Goal: Connect with others: Connect with others

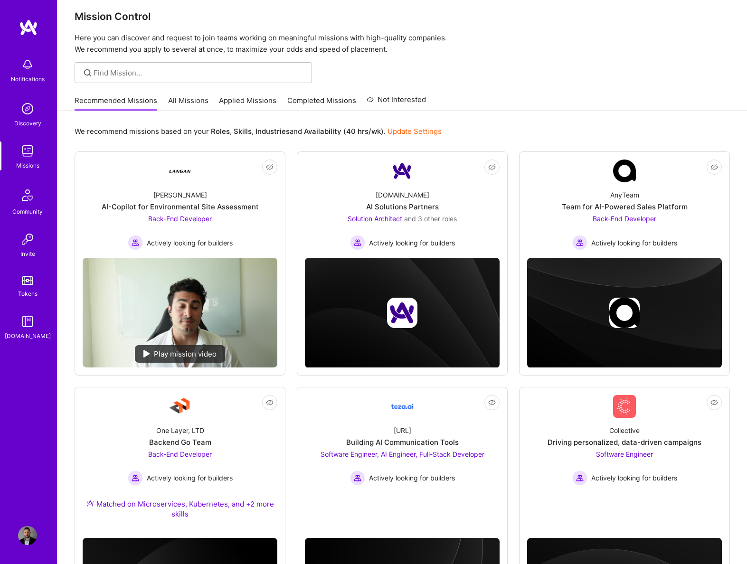
scroll to position [123, 0]
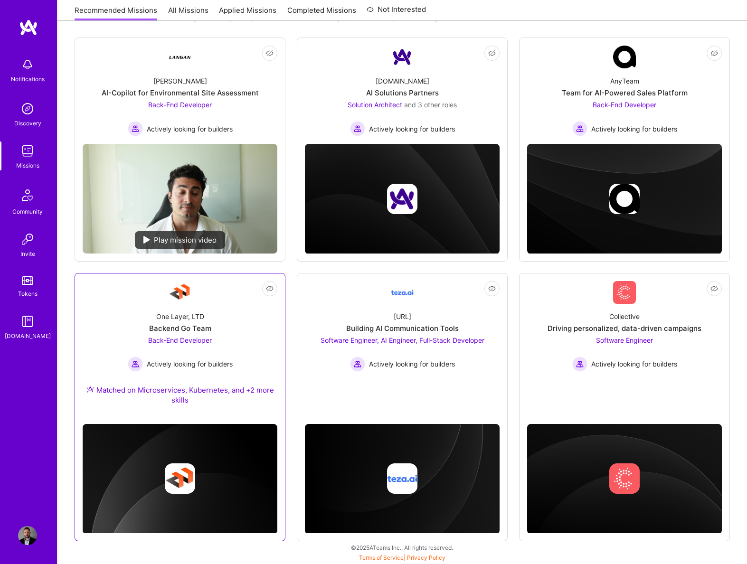
click at [197, 320] on div "One Layer, LTD" at bounding box center [180, 317] width 48 height 10
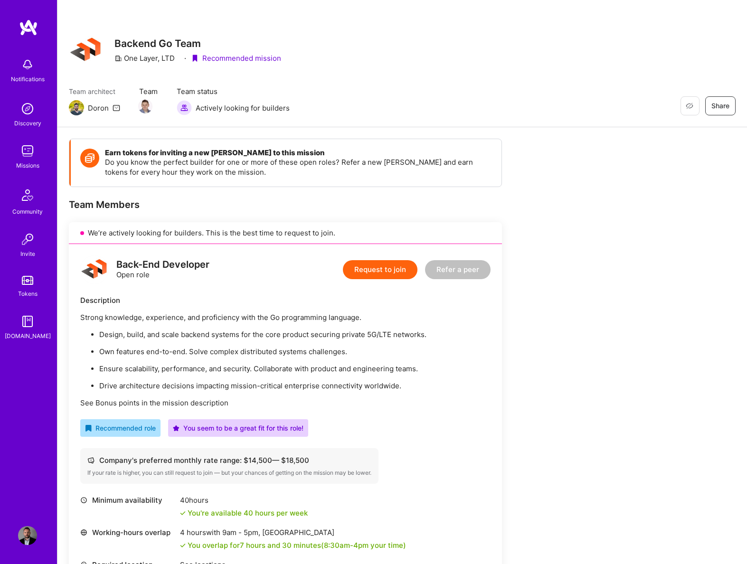
click at [34, 245] on img at bounding box center [27, 239] width 19 height 19
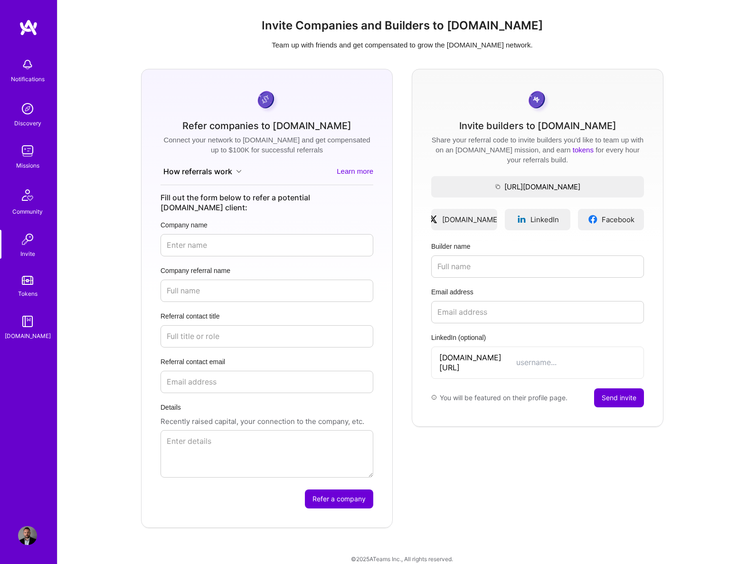
click at [539, 219] on span "LinkedIn" at bounding box center [544, 220] width 28 height 10
click at [518, 359] on input "LinkedIn (optional)" at bounding box center [576, 363] width 120 height 10
paste input "[PERSON_NAME]-qesko"
type input "[PERSON_NAME]-qesko"
click at [453, 275] on input "Builder name" at bounding box center [537, 266] width 213 height 22
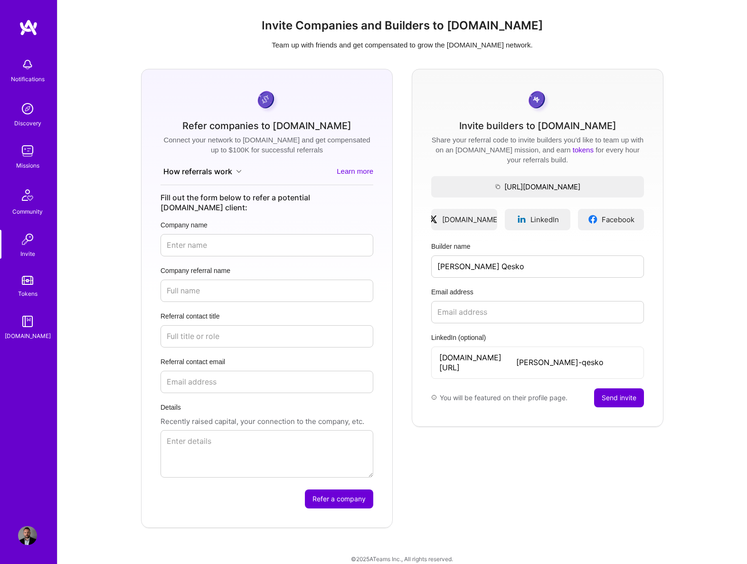
type input "[PERSON_NAME] Qesko"
click at [501, 313] on input "Email address" at bounding box center [537, 312] width 213 height 22
click at [498, 305] on input "Email address" at bounding box center [537, 312] width 213 height 22
paste input "[EMAIL_ADDRESS][DOMAIN_NAME]"
type input "[EMAIL_ADDRESS][DOMAIN_NAME]"
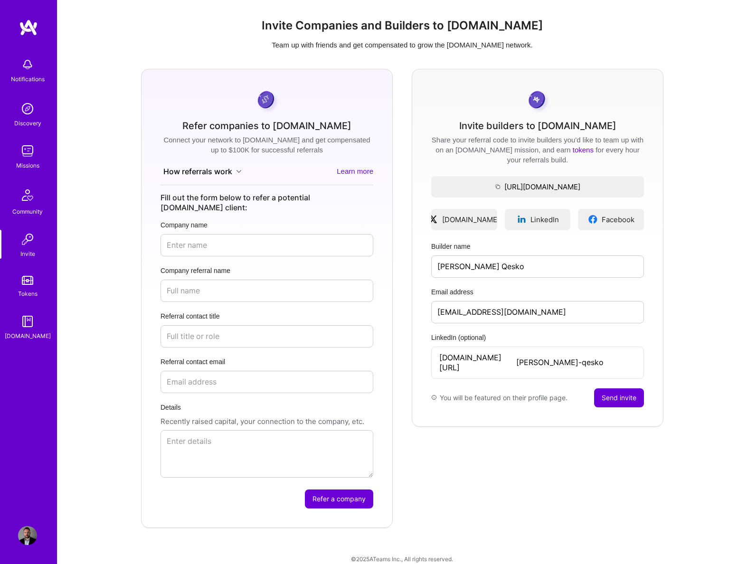
click at [627, 388] on button "Send invite" at bounding box center [619, 397] width 50 height 19
click at [0, 564] on nordpass-portal at bounding box center [0, 571] width 0 height 0
click at [28, 283] on img at bounding box center [27, 280] width 11 height 9
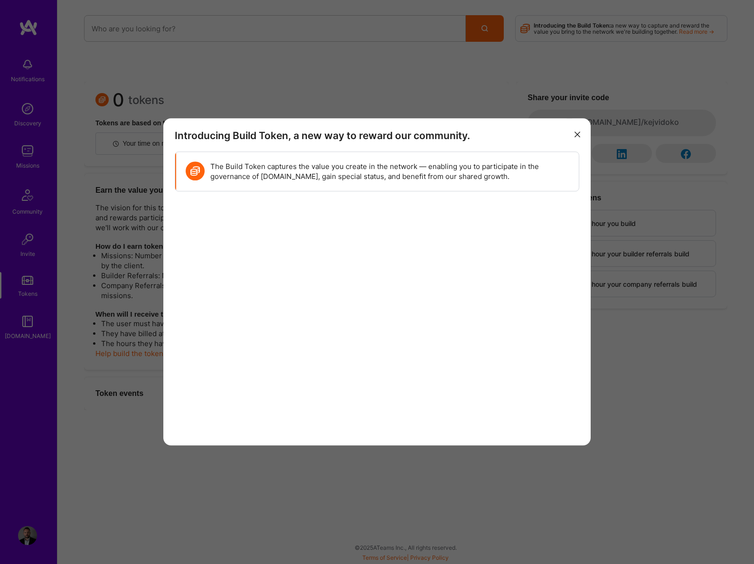
click at [580, 137] on button "modal" at bounding box center [577, 134] width 11 height 16
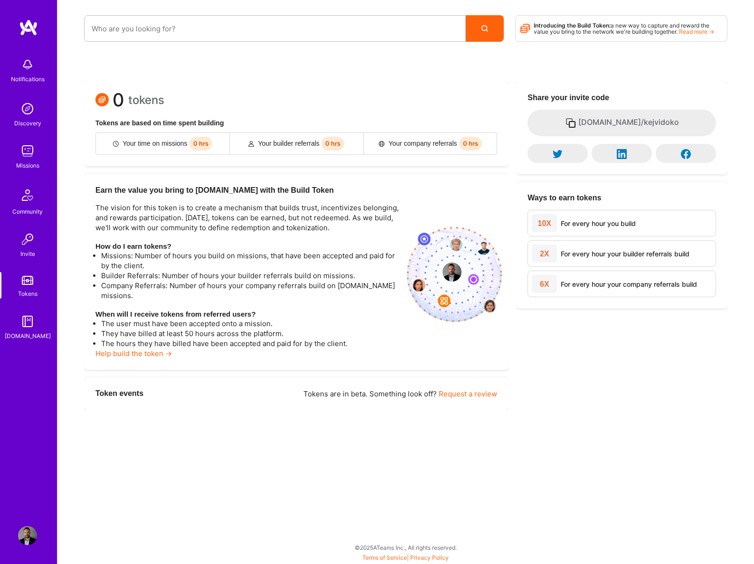
click at [36, 124] on div "Discovery" at bounding box center [27, 123] width 27 height 10
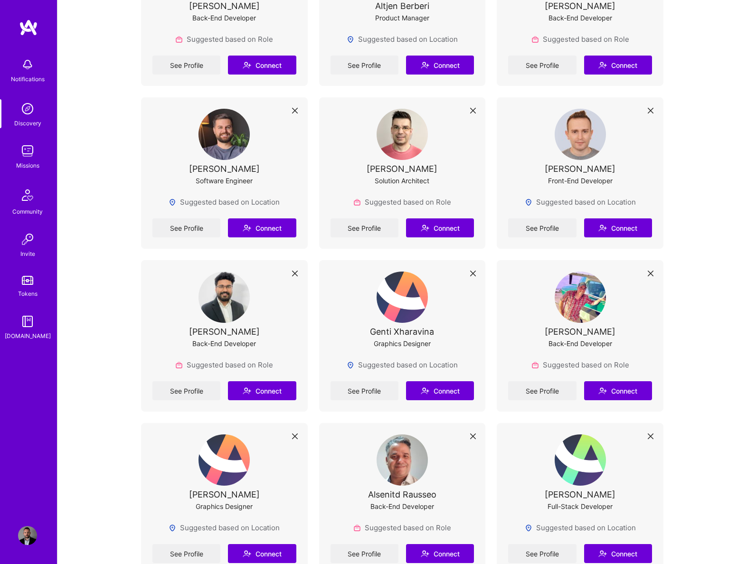
scroll to position [1859, 0]
